Goal: Task Accomplishment & Management: Manage account settings

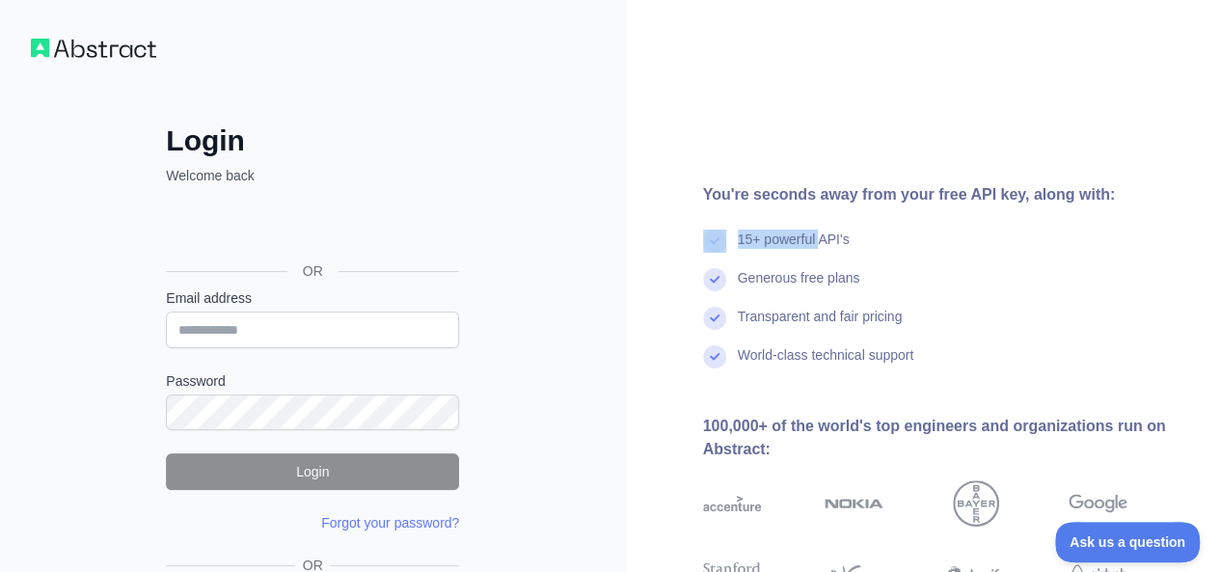
drag, startPoint x: 726, startPoint y: 206, endPoint x: 824, endPoint y: 207, distance: 98.3
click at [824, 207] on div "You're seconds away from your free API key, along with: 15+ powerful API's Gene…" at bounding box center [923, 368] width 595 height 370
click at [96, 41] on img at bounding box center [93, 48] width 125 height 19
click at [97, 58] on div "Login Welcome back OR Email address Password Login Forgot your password? Please…" at bounding box center [313, 368] width 626 height 736
